Goal: Information Seeking & Learning: Find specific fact

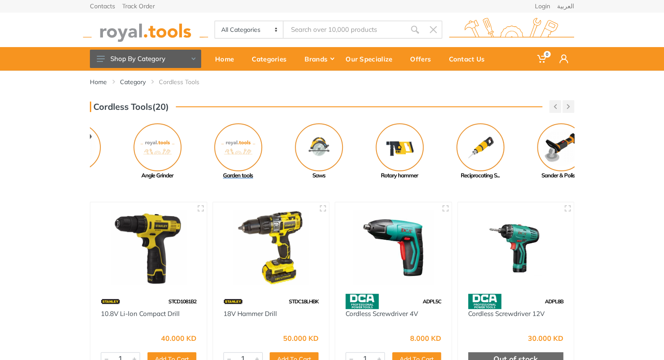
drag, startPoint x: 0, startPoint y: 0, endPoint x: 252, endPoint y: 165, distance: 301.1
click at [252, 165] on link "Garden tools" at bounding box center [238, 151] width 81 height 57
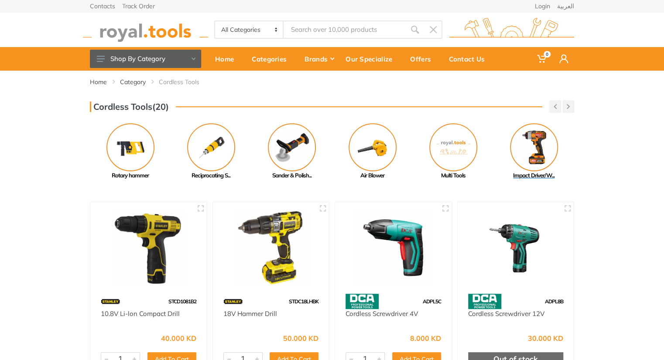
click at [529, 161] on img at bounding box center [534, 147] width 48 height 48
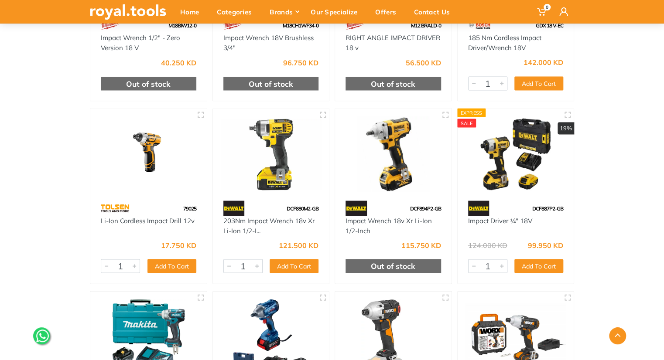
scroll to position [753, 0]
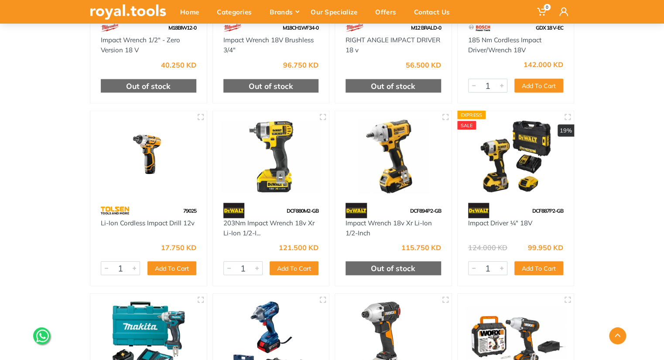
click at [258, 152] on img at bounding box center [271, 156] width 101 height 75
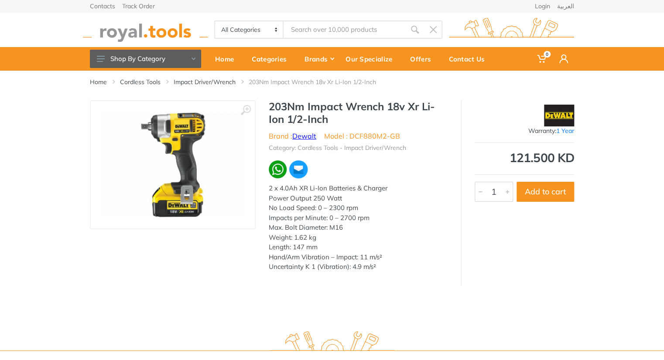
click at [297, 140] on link "Dewalt" at bounding box center [304, 136] width 24 height 9
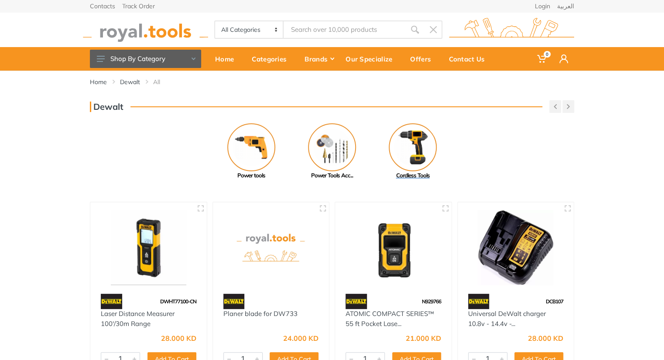
click at [400, 146] on img at bounding box center [413, 147] width 48 height 48
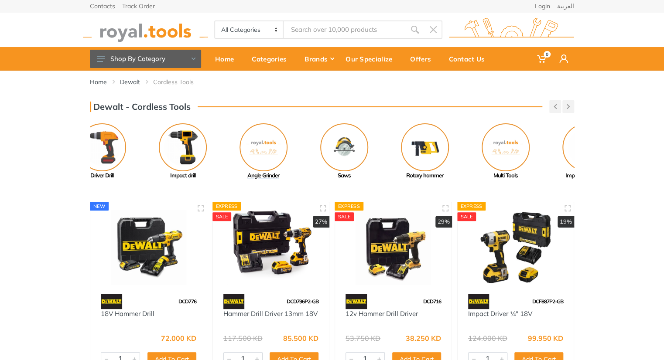
drag, startPoint x: 275, startPoint y: 141, endPoint x: 244, endPoint y: 138, distance: 30.6
click at [244, 138] on img at bounding box center [263, 147] width 48 height 48
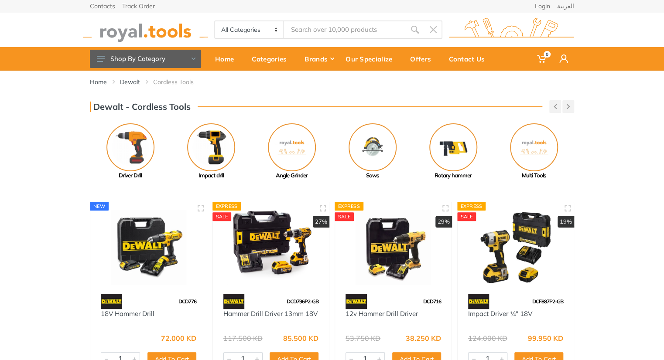
drag, startPoint x: 376, startPoint y: 173, endPoint x: 66, endPoint y: 158, distance: 310.0
click at [66, 158] on div "Dewalt - Cordless Tools Previous Impact drill Next" at bounding box center [332, 140] width 664 height 80
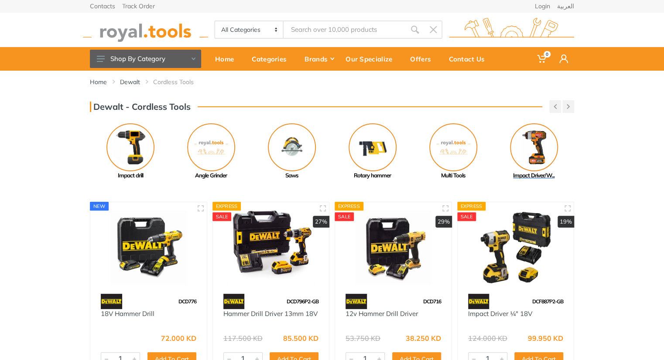
click at [534, 142] on img at bounding box center [534, 147] width 48 height 48
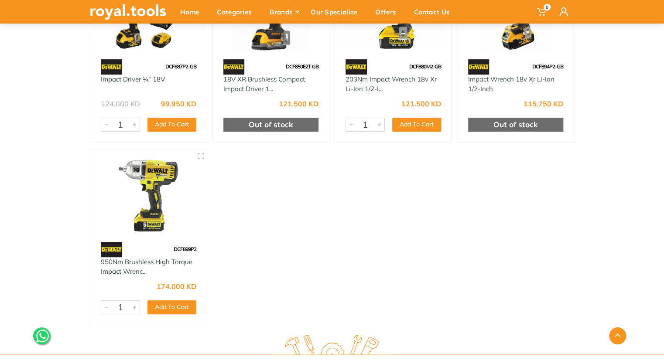
scroll to position [185, 0]
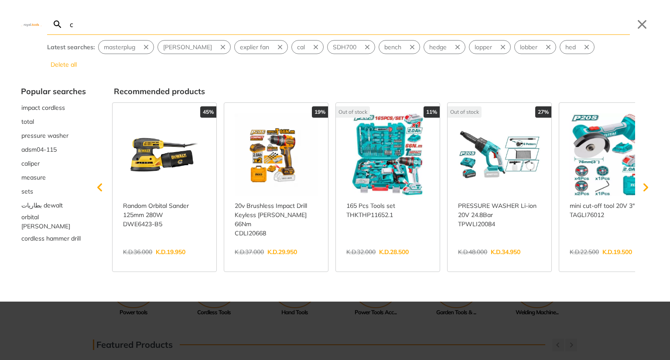
type input "c"
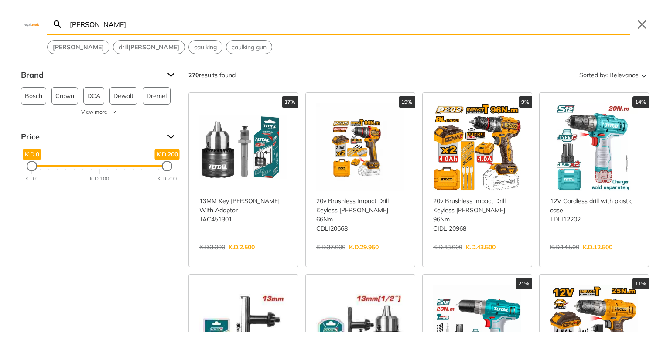
type input "chuck"
click at [225, 256] on link "View more →" at bounding box center [243, 256] width 88 height 0
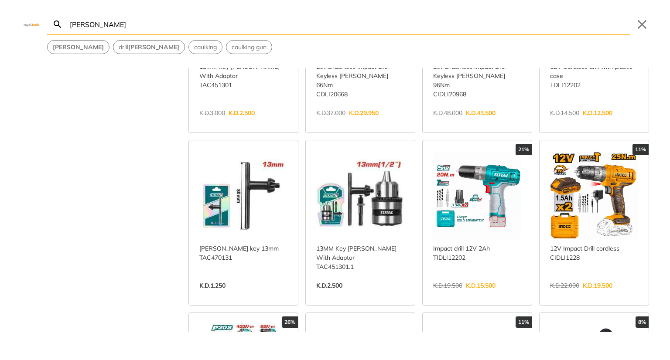
scroll to position [167, 0]
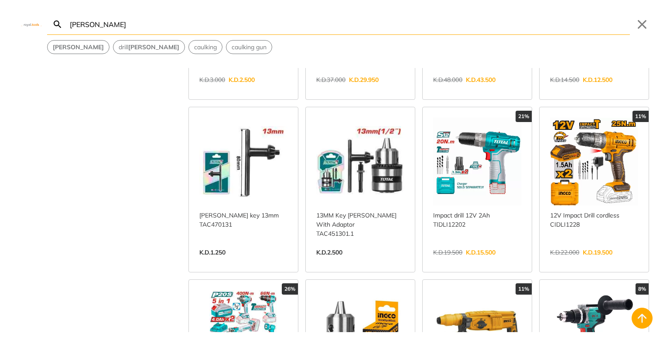
click at [371, 262] on link "View more →" at bounding box center [360, 262] width 88 height 0
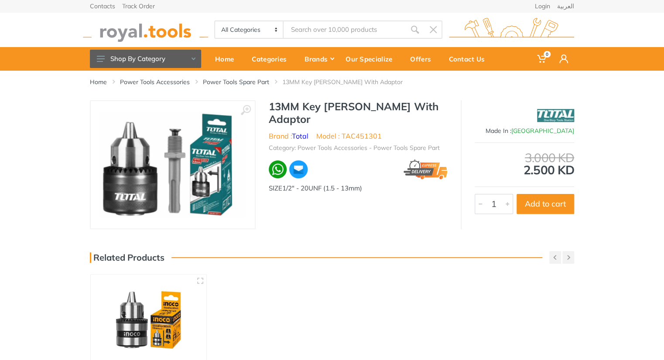
click at [363, 131] on li "Model : TAC451301" at bounding box center [348, 136] width 65 height 10
click at [364, 131] on li "Model : TAC451301" at bounding box center [348, 136] width 65 height 10
copy li "TAC451301"
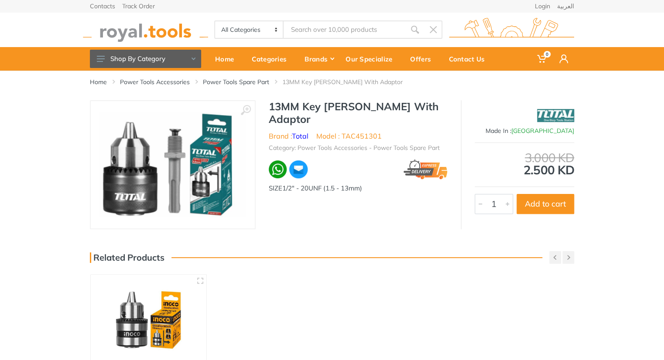
click at [406, 192] on div "‹ › 13MM Key Chuck With Adaptor Brand : Total Model : TAC451301" at bounding box center [332, 164] width 484 height 129
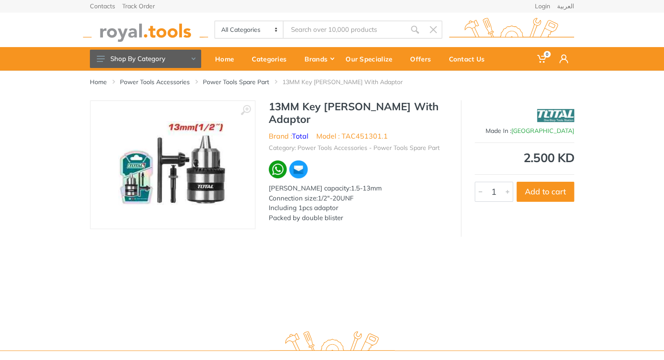
click at [365, 131] on li "Model : TAC451301.1" at bounding box center [352, 136] width 72 height 10
drag, startPoint x: 390, startPoint y: 123, endPoint x: 343, endPoint y: 121, distance: 46.7
click at [343, 131] on ul "Brand : Total Model : TAC451301.1" at bounding box center [358, 136] width 179 height 10
copy li "TAC451301.1"
